Goal: Navigation & Orientation: Find specific page/section

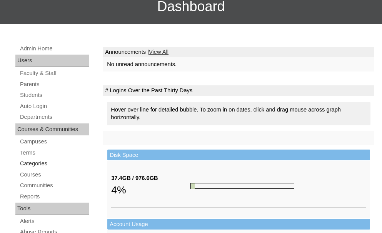
scroll to position [77, 0]
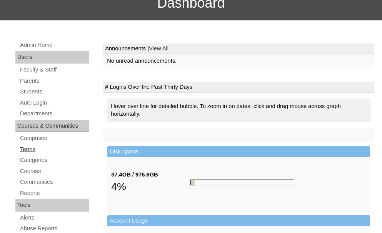
click at [23, 146] on link "Terms" at bounding box center [54, 150] width 70 height 10
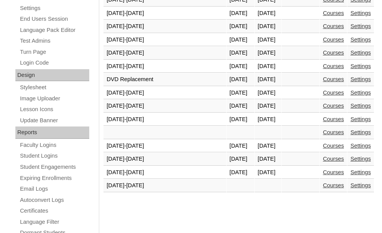
scroll to position [346, 0]
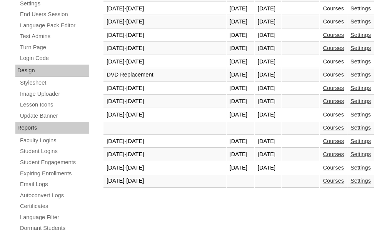
click at [335, 166] on link "Courses" at bounding box center [332, 167] width 21 height 6
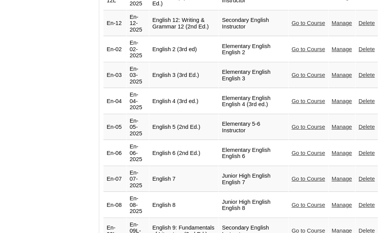
scroll to position [1038, 0]
